Goal: Task Accomplishment & Management: Complete application form

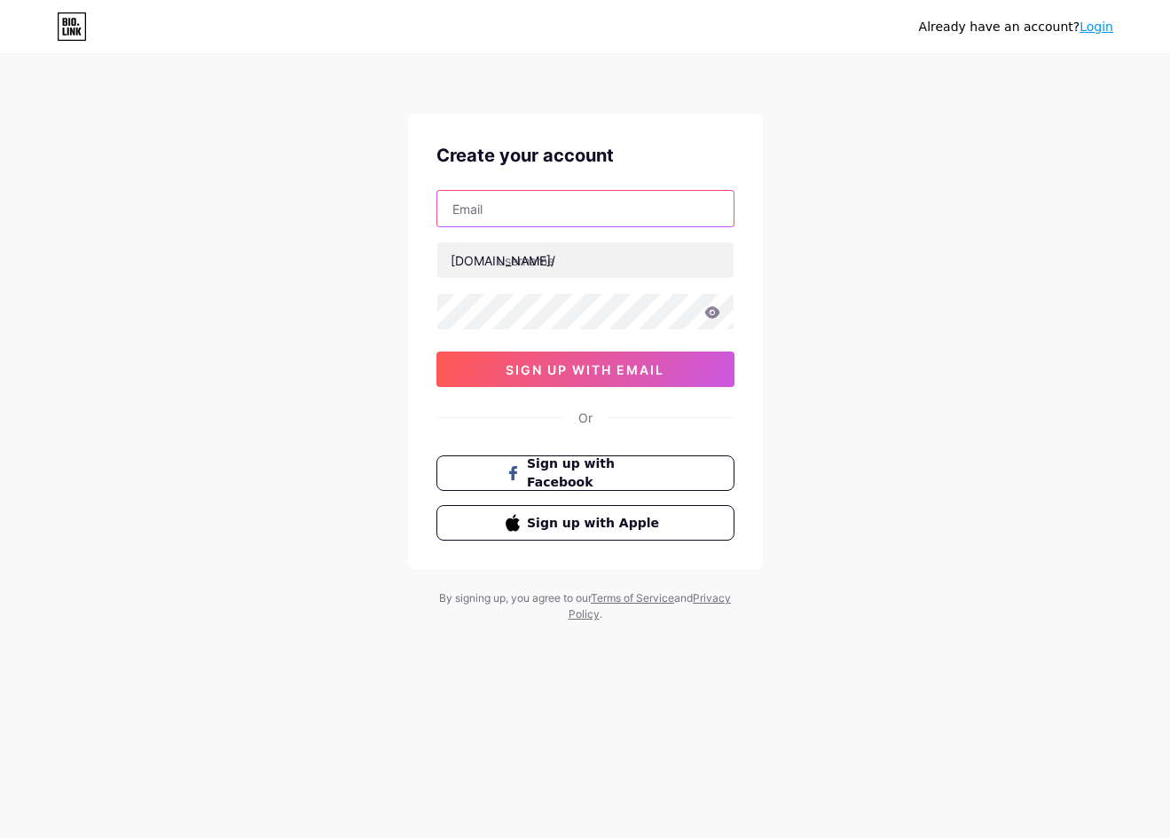
click at [658, 215] on input "text" at bounding box center [585, 208] width 296 height 35
paste input "asustotopalingcuan"
type input "asustotopalingcuan"
click at [649, 201] on input "text" at bounding box center [585, 208] width 296 height 35
paste input "[EMAIL_ADDRESS][DOMAIN_NAME]"
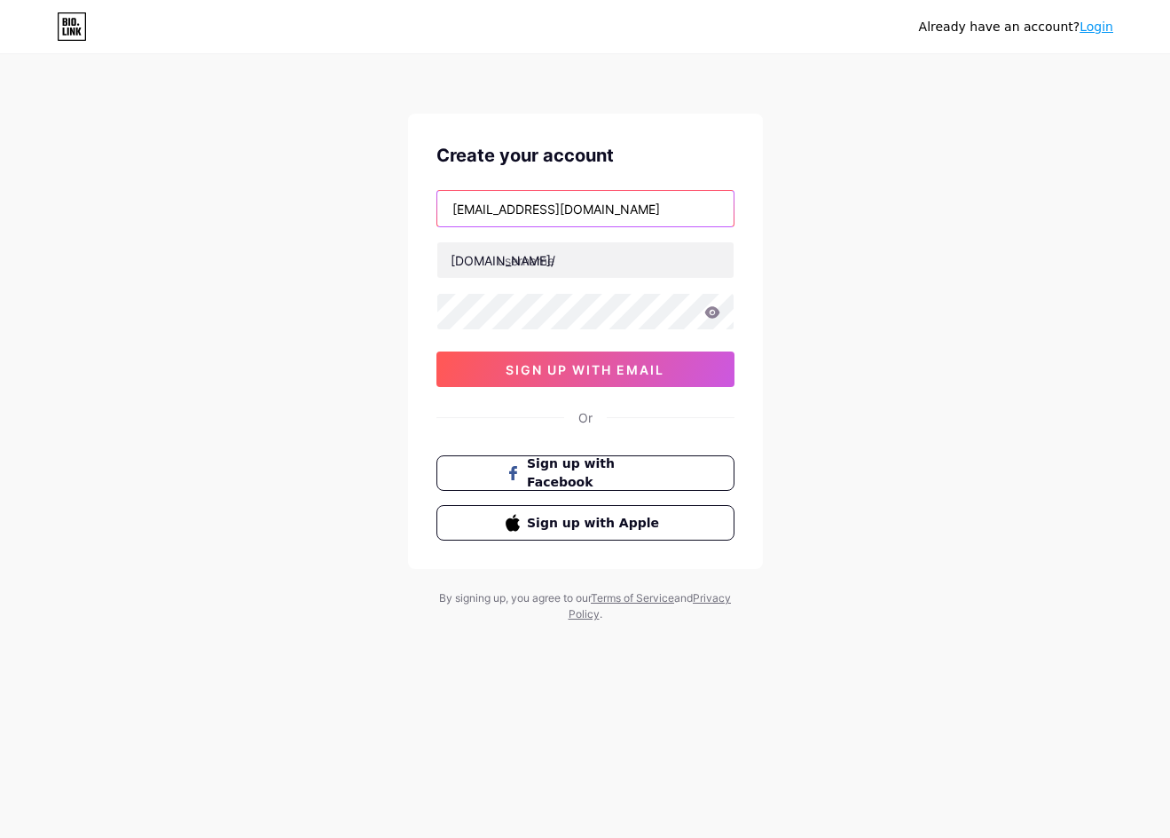
type input "[EMAIL_ADDRESS][DOMAIN_NAME]"
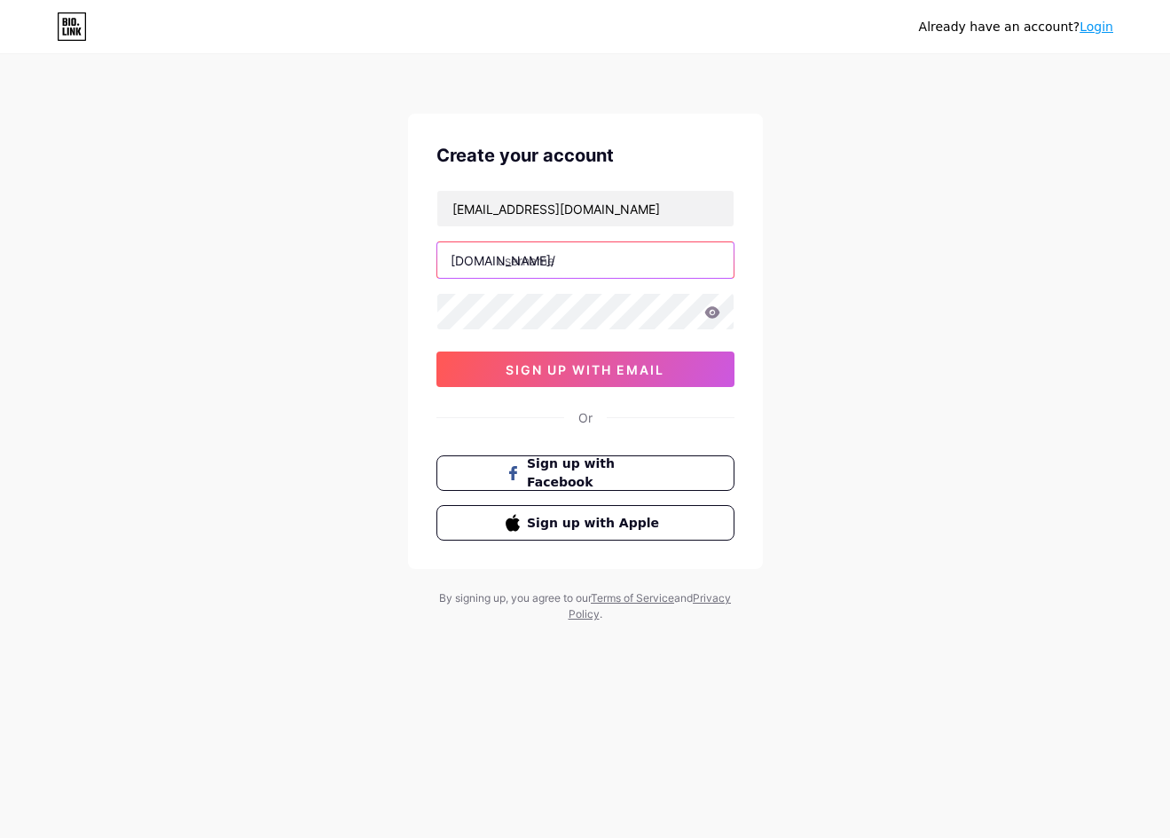
click at [609, 264] on input "text" at bounding box center [585, 259] width 296 height 35
paste input "asustotopalingcuan"
type input "asustotopalingcuan"
click at [708, 316] on icon at bounding box center [712, 312] width 15 height 12
click at [0, 0] on icon at bounding box center [0, 0] width 0 height 0
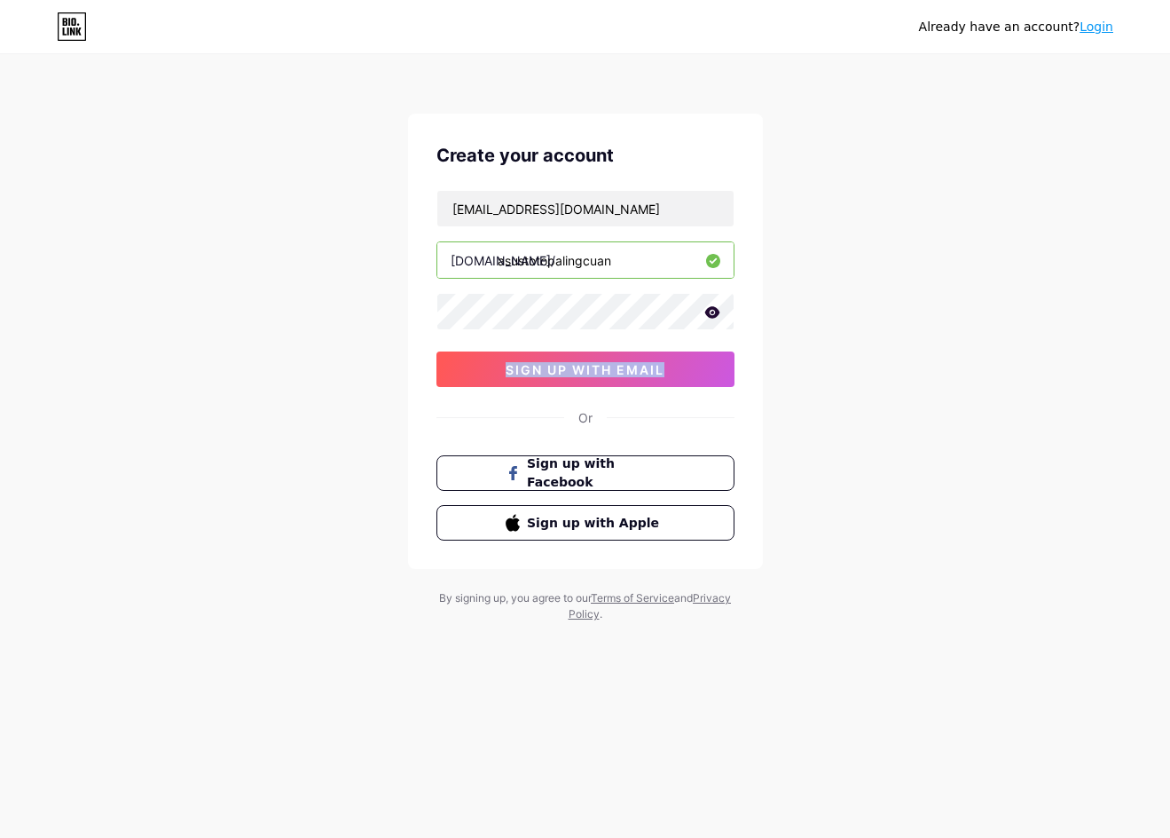
click at [708, 316] on icon at bounding box center [712, 312] width 15 height 12
click at [708, 316] on icon at bounding box center [711, 313] width 15 height 12
click at [676, 376] on button "sign up with email" at bounding box center [586, 368] width 298 height 35
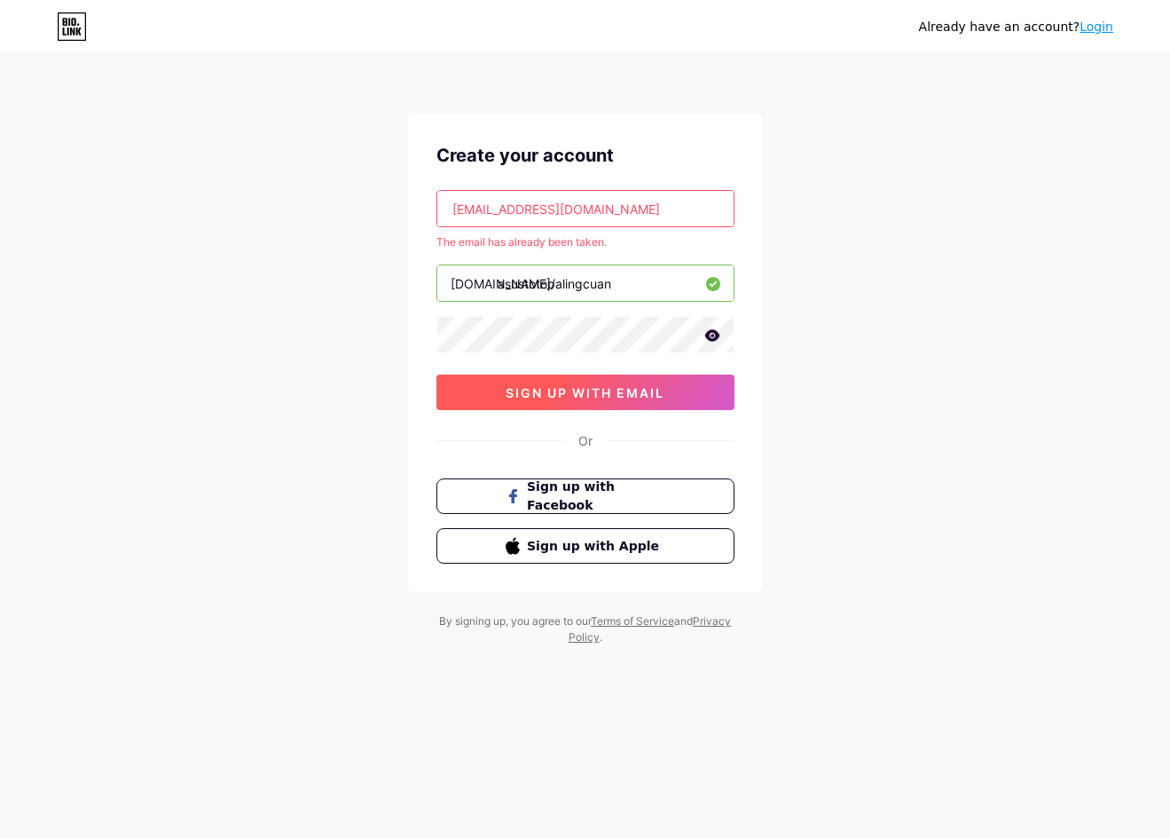
click at [653, 386] on span "sign up with email" at bounding box center [585, 392] width 159 height 15
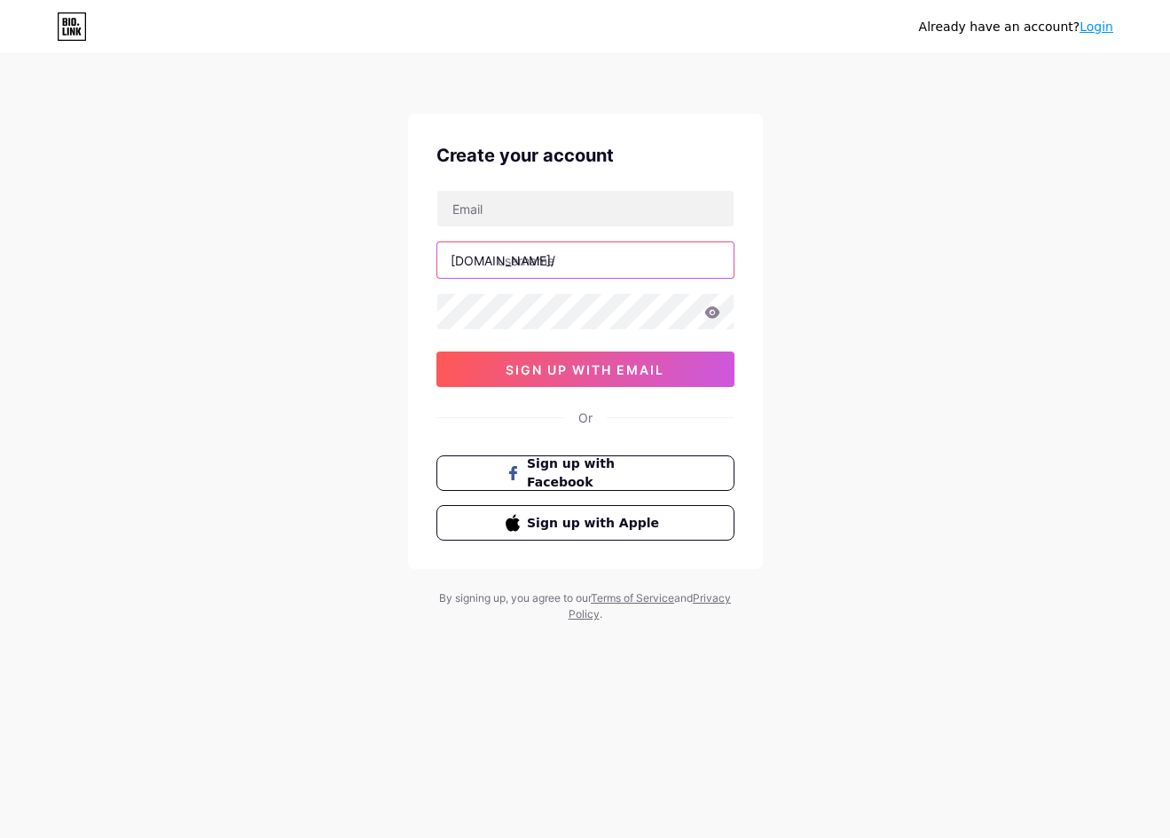
click at [573, 262] on input "text" at bounding box center [585, 259] width 296 height 35
paste input "asustotopalingcuan"
type input "asustotopalingcuan"
drag, startPoint x: 593, startPoint y: 216, endPoint x: 607, endPoint y: 212, distance: 14.6
click at [593, 216] on input "text" at bounding box center [585, 208] width 296 height 35
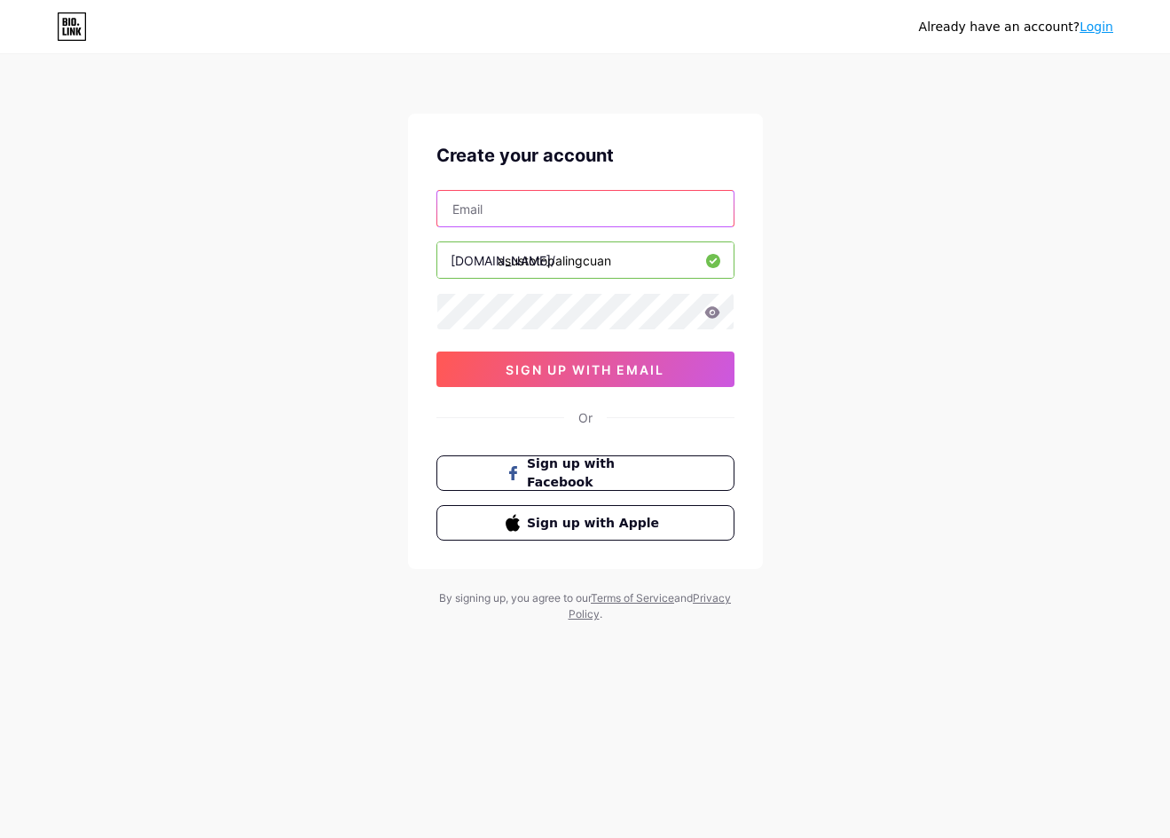
paste input "[EMAIL_ADDRESS][DOMAIN_NAME]"
type input "[EMAIL_ADDRESS][DOMAIN_NAME]"
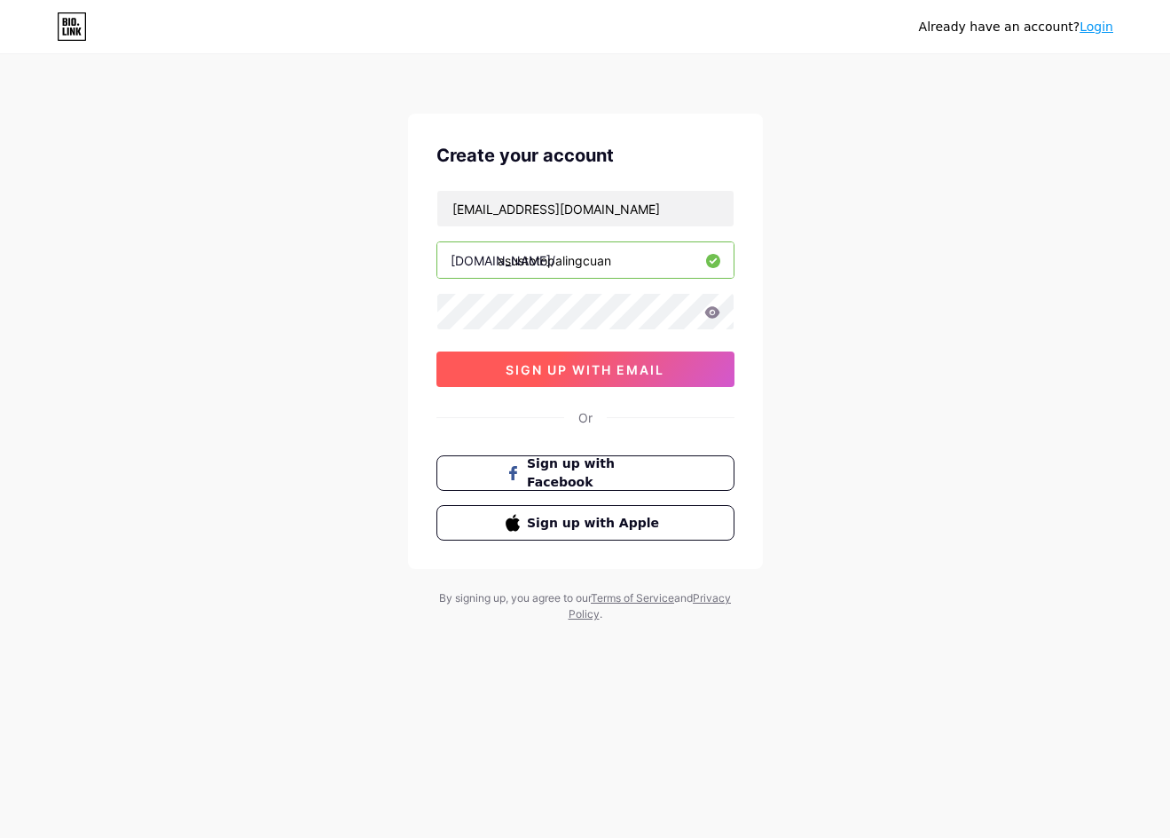
click at [666, 367] on button "sign up with email" at bounding box center [586, 368] width 298 height 35
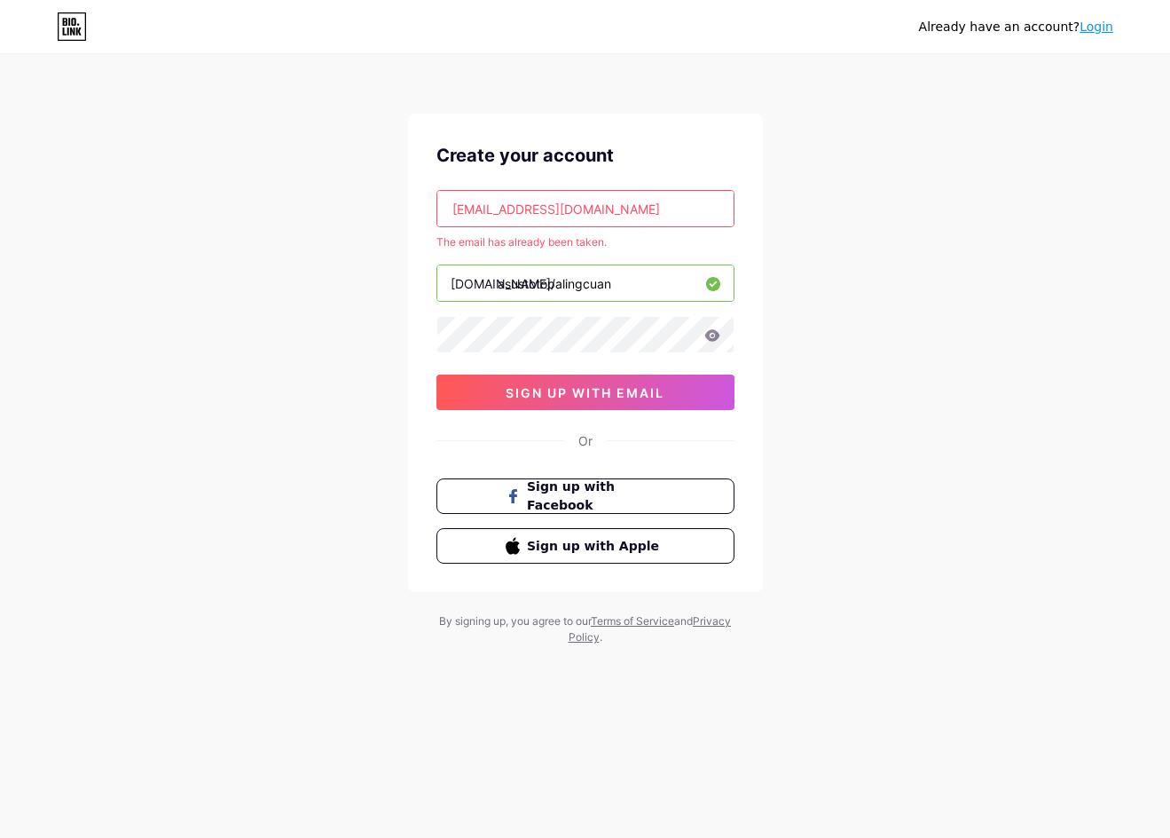
click at [1139, 218] on div "Already have an account? Login Create your account saputra231up@gmail.com The e…" at bounding box center [585, 351] width 1170 height 702
click at [602, 388] on span "sign up with email" at bounding box center [585, 392] width 159 height 15
click at [624, 385] on span "sign up with email" at bounding box center [585, 392] width 159 height 15
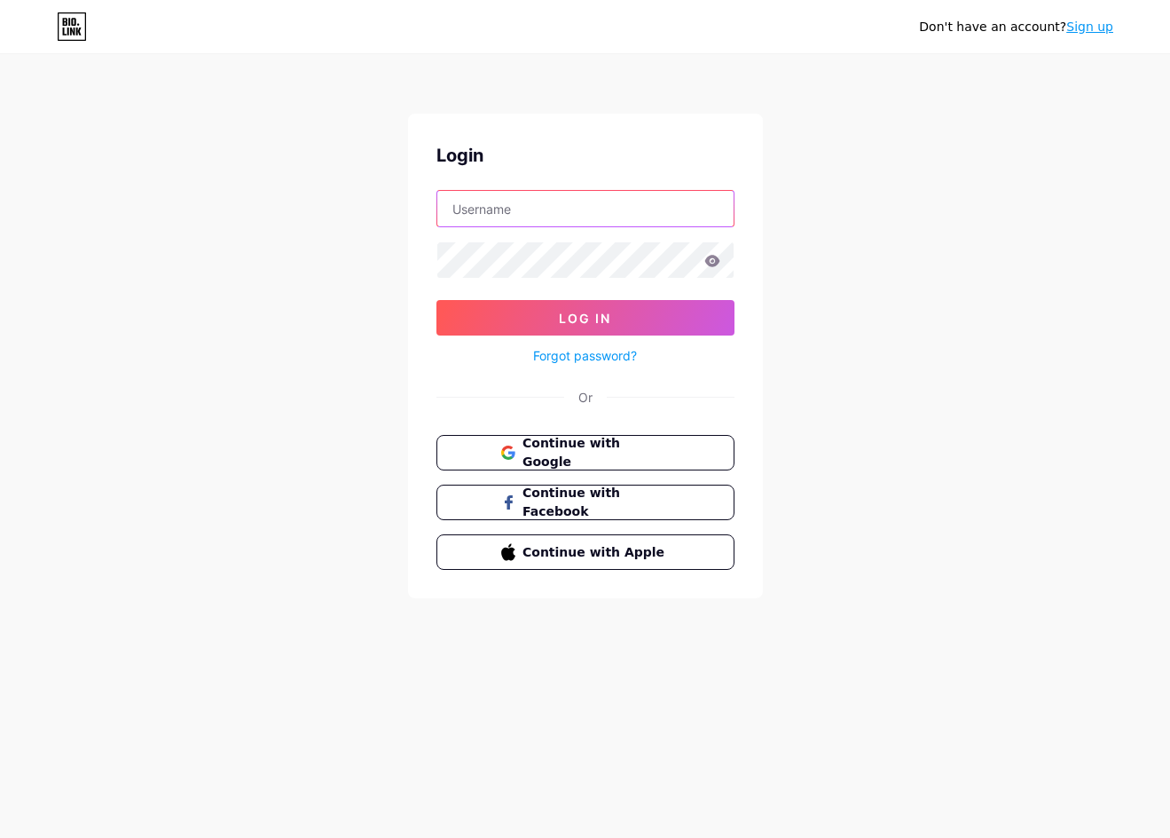
click at [564, 217] on input "text" at bounding box center [585, 208] width 296 height 35
paste input "[EMAIL_ADDRESS][DOMAIN_NAME]"
click at [636, 204] on input "[EMAIL_ADDRESS][DOMAIN_NAME]" at bounding box center [585, 208] width 296 height 35
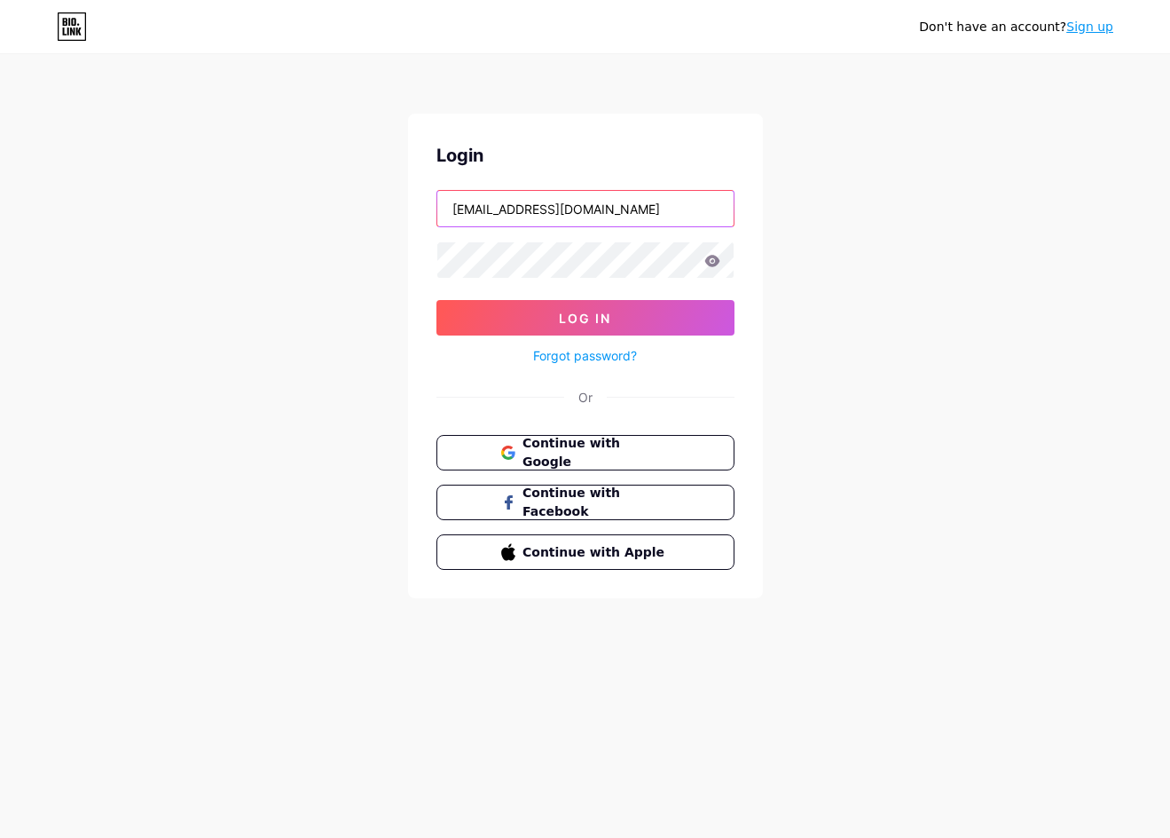
paste input "asustotopalingcuan"
type input "asustotopalingcuan"
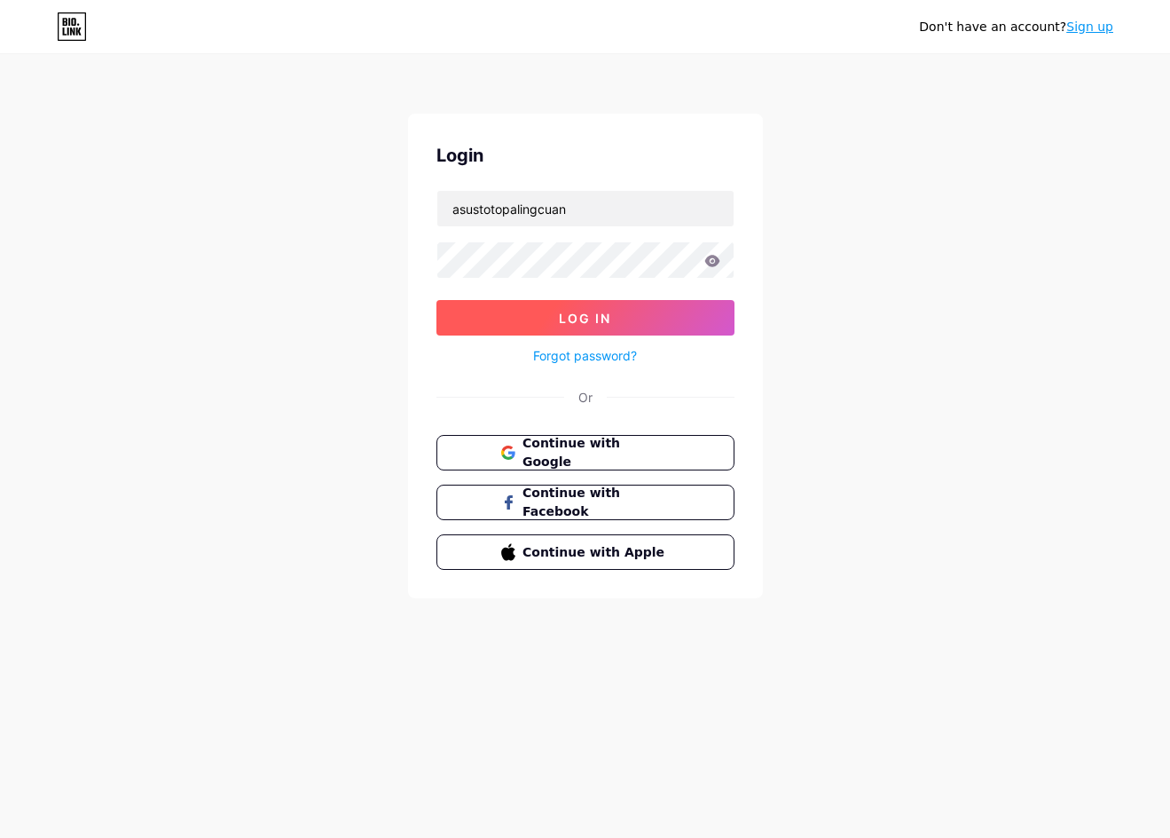
click at [617, 311] on button "Log In" at bounding box center [586, 317] width 298 height 35
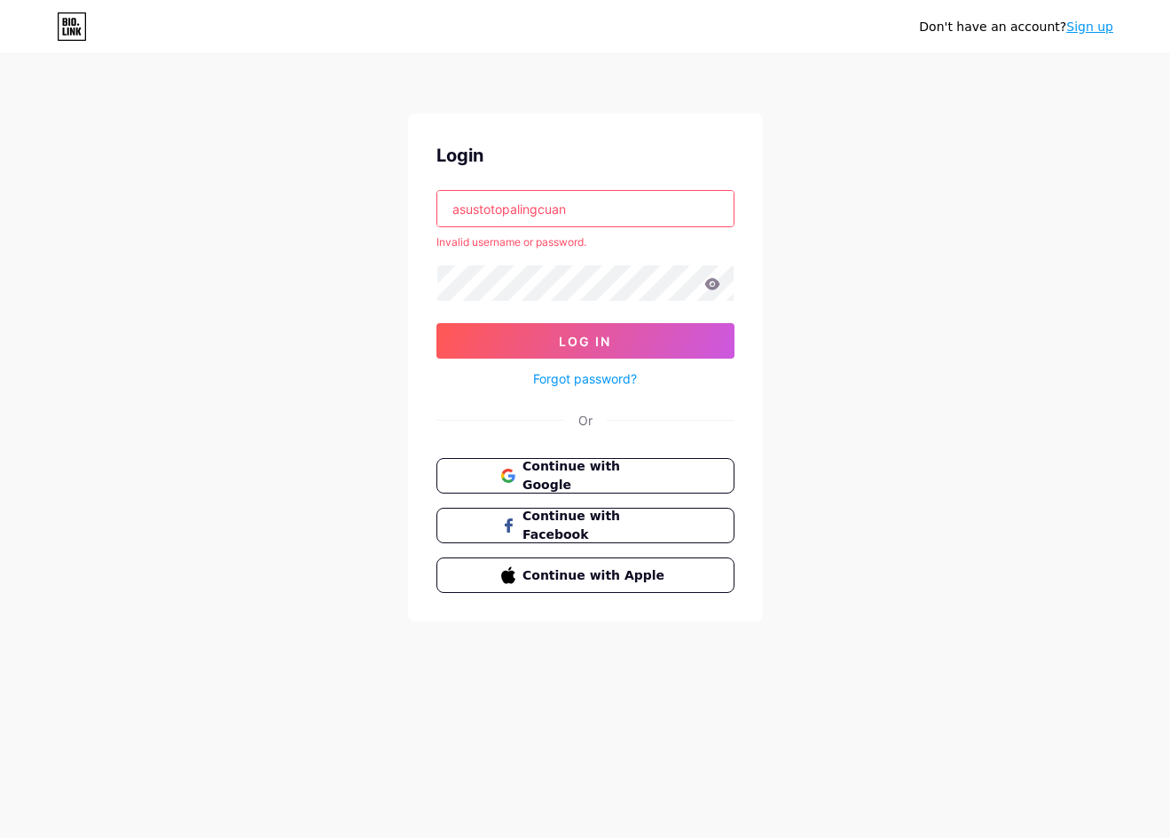
drag, startPoint x: 613, startPoint y: 337, endPoint x: 614, endPoint y: 347, distance: 9.8
click at [613, 338] on button "Log In" at bounding box center [586, 340] width 298 height 35
click at [671, 472] on button "Continue with Google" at bounding box center [585, 476] width 303 height 36
